Goal: Task Accomplishment & Management: Manage account settings

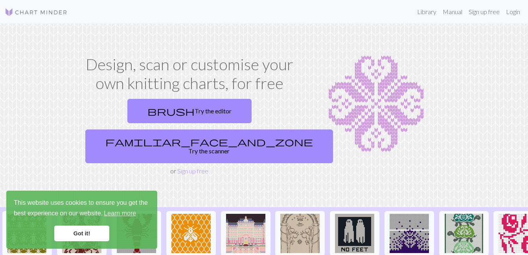
click at [105, 229] on link "Got it!" at bounding box center [81, 234] width 55 height 16
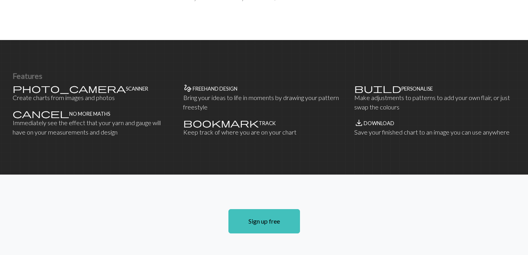
scroll to position [579, 0]
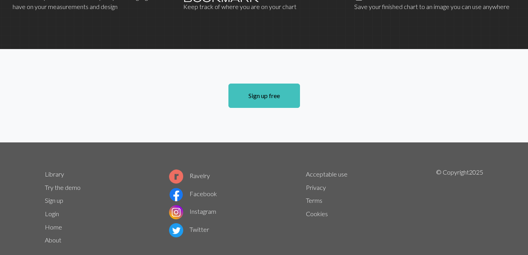
click at [319, 197] on link "Terms" at bounding box center [314, 200] width 17 height 7
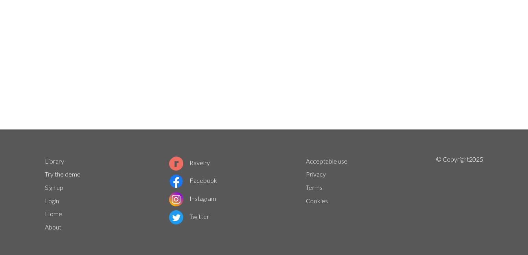
scroll to position [126, 0]
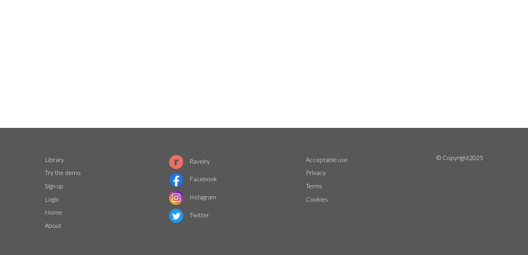
click at [202, 163] on link "Ravelry" at bounding box center [189, 161] width 41 height 7
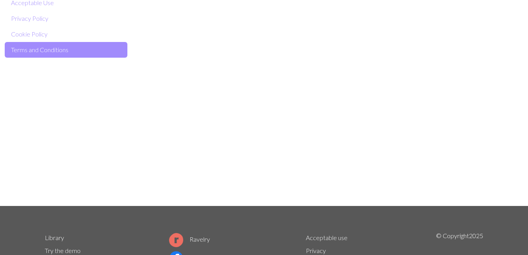
scroll to position [0, 0]
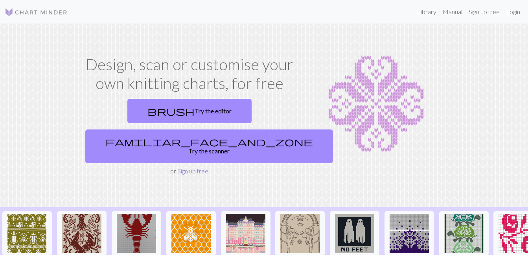
click at [190, 167] on link "Sign up free" at bounding box center [192, 170] width 31 height 7
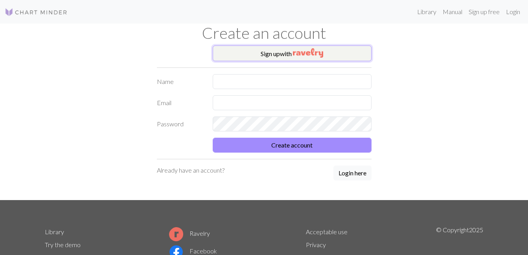
click at [273, 55] on button "Sign up with" at bounding box center [292, 54] width 159 height 16
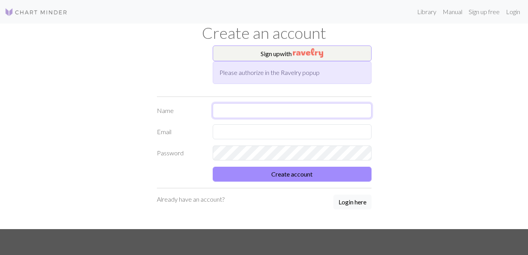
click at [252, 114] on input "text" at bounding box center [292, 110] width 159 height 15
type input "[PERSON_NAME]"
type input "[EMAIL_ADDRESS][DOMAIN_NAME]"
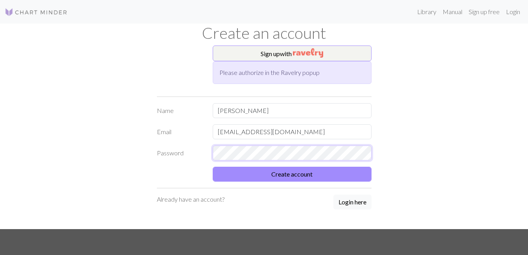
click at [213, 167] on button "Create account" at bounding box center [292, 174] width 159 height 15
click at [344, 210] on link "Login here" at bounding box center [352, 203] width 38 height 16
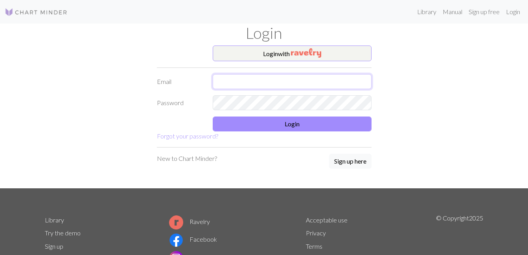
click at [295, 75] on input "text" at bounding box center [292, 81] width 159 height 15
type input "[EMAIL_ADDRESS][DOMAIN_NAME]"
click at [271, 110] on form "Login with Email [EMAIL_ADDRESS][DOMAIN_NAME] Password Login Forgot your passwo…" at bounding box center [264, 94] width 215 height 96
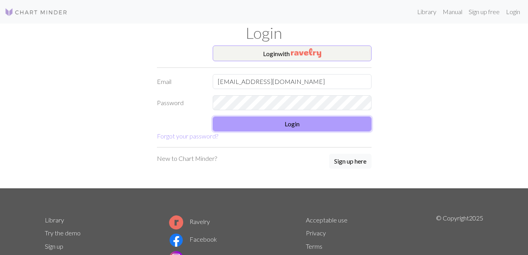
click at [286, 125] on button "Login" at bounding box center [292, 124] width 159 height 15
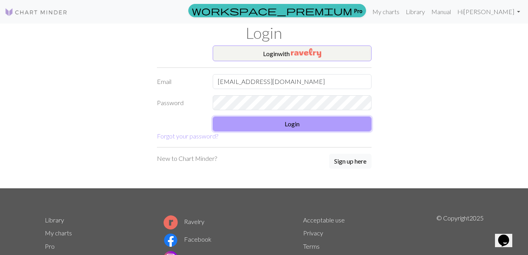
click at [286, 125] on button "Login" at bounding box center [292, 124] width 159 height 15
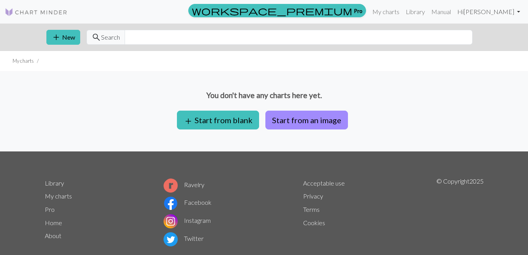
click at [503, 10] on link "Hi [PERSON_NAME]" at bounding box center [488, 12] width 69 height 16
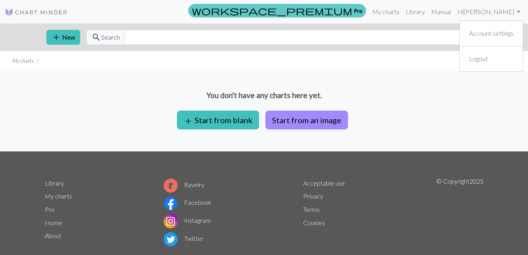
click at [366, 10] on link "workspace_premium Pro" at bounding box center [277, 10] width 178 height 13
